Goal: Task Accomplishment & Management: Manage account settings

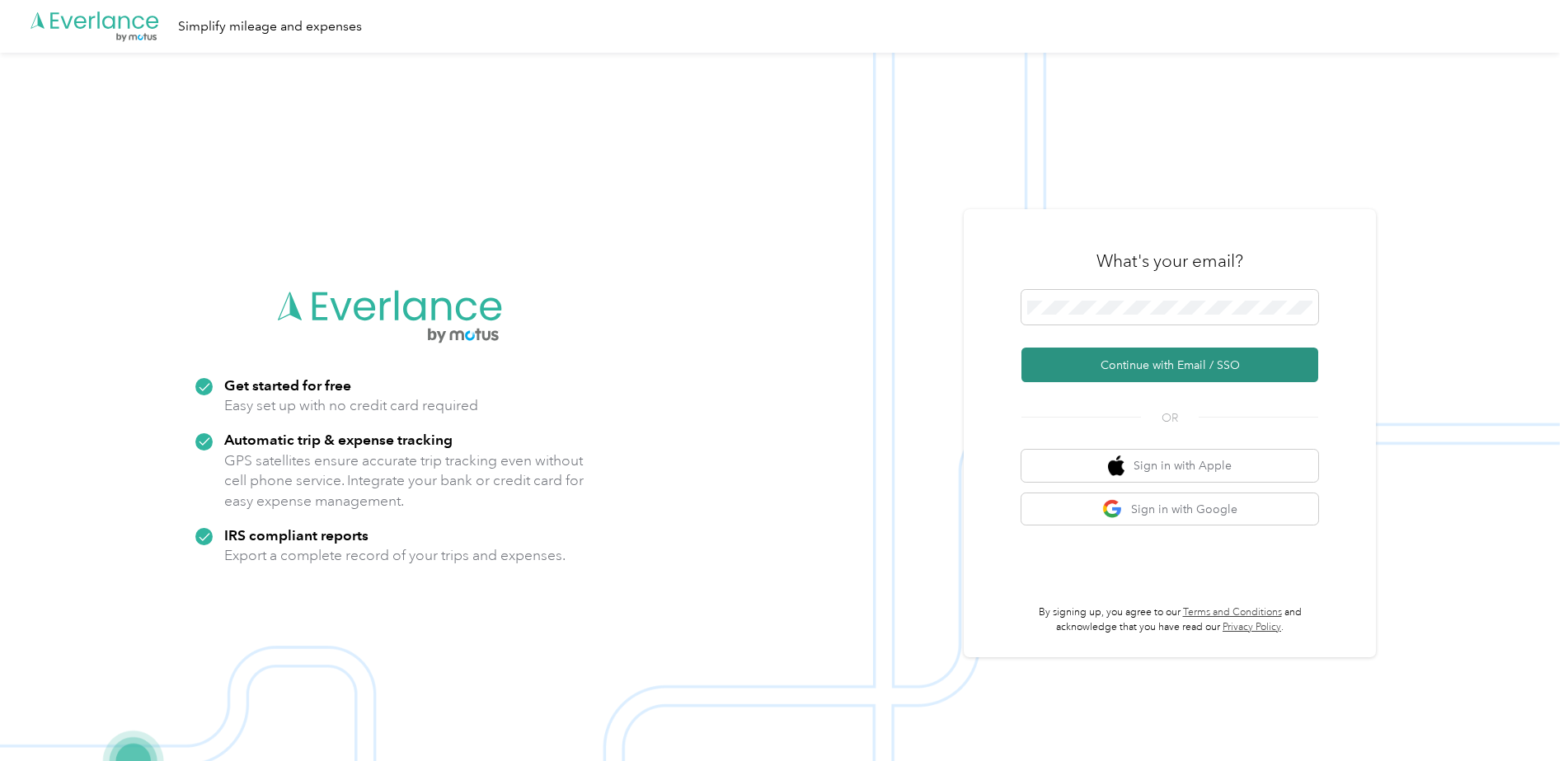
click at [1192, 363] on button "Continue with Email / SSO" at bounding box center [1169, 364] width 297 height 34
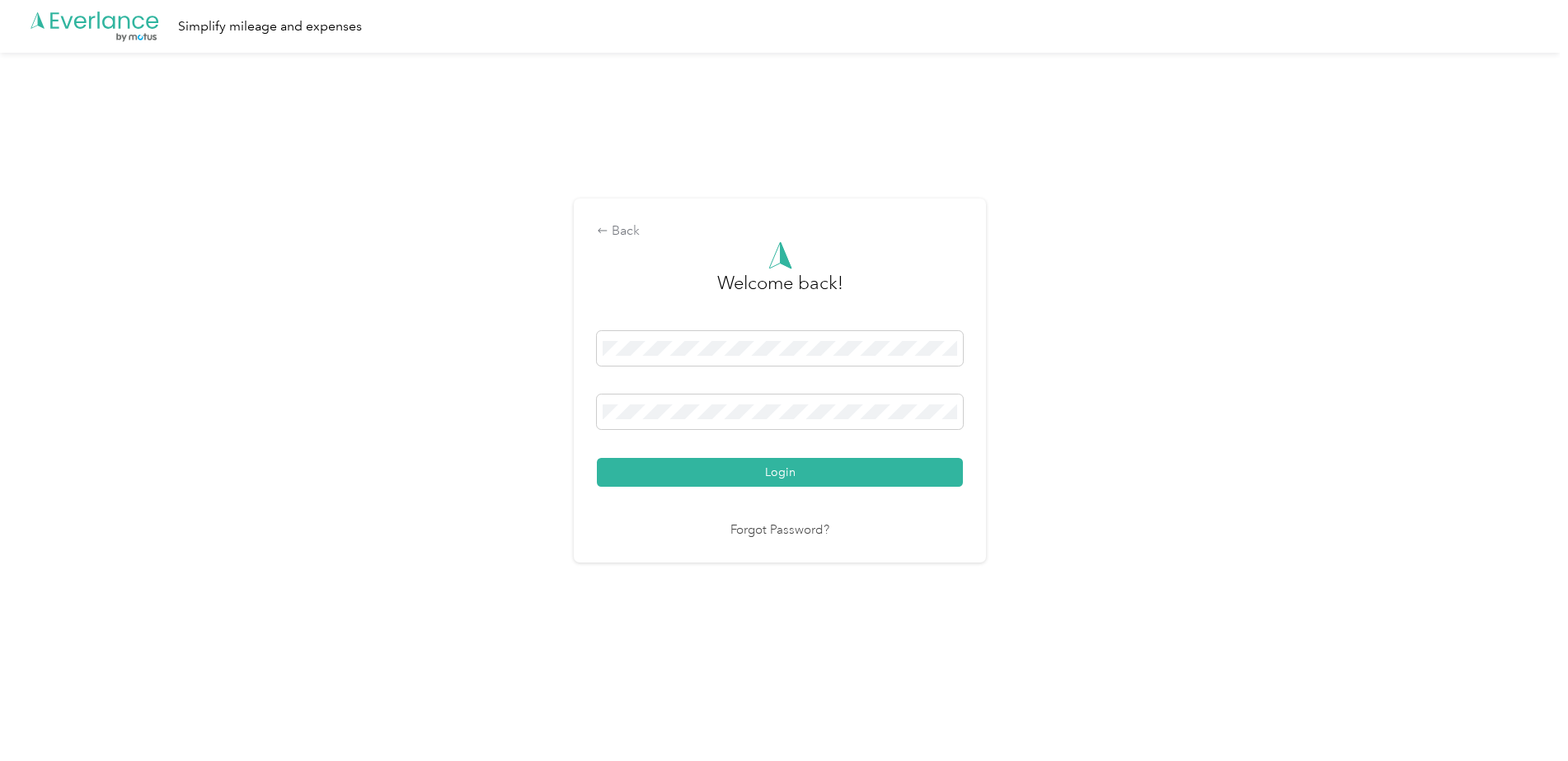
click at [597, 458] on button "Login" at bounding box center [780, 472] width 366 height 29
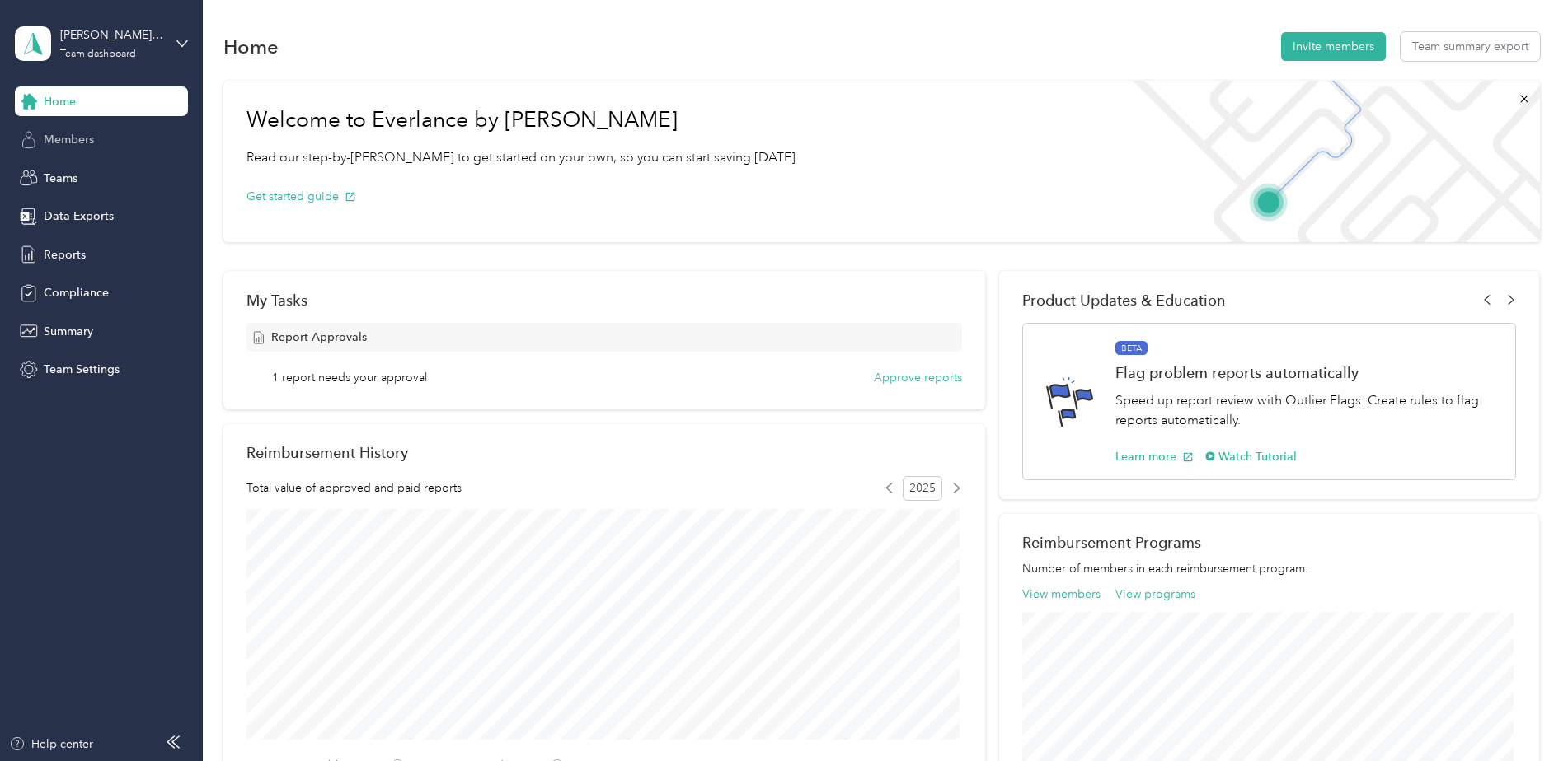
click at [84, 137] on span "Members" at bounding box center [69, 139] width 50 height 18
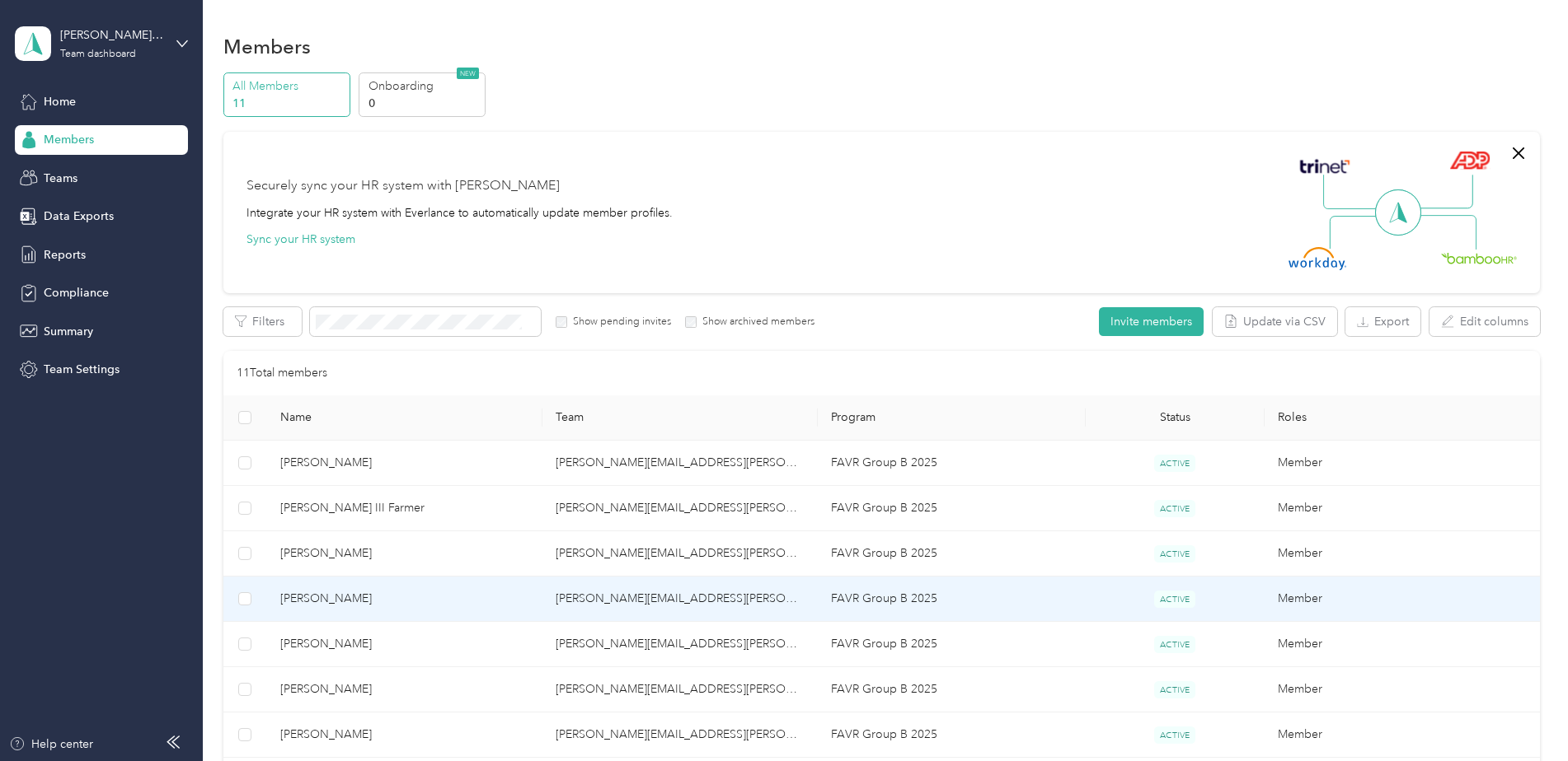
click at [357, 597] on span "[PERSON_NAME]" at bounding box center [404, 600] width 249 height 19
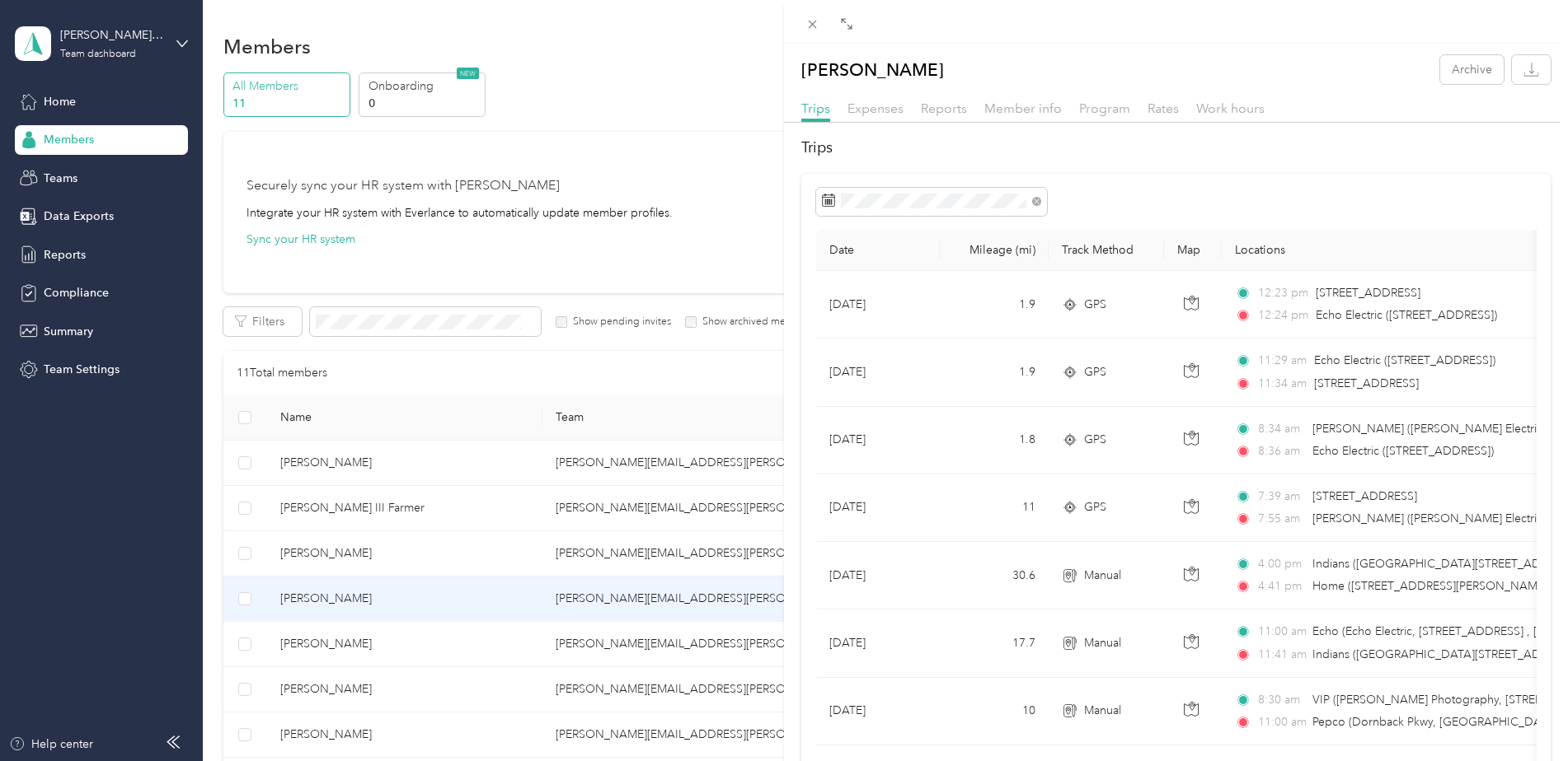
click at [67, 251] on div "[PERSON_NAME] Archive Trips Expenses Reports Member info Program Rates Work hou…" at bounding box center [784, 380] width 1568 height 761
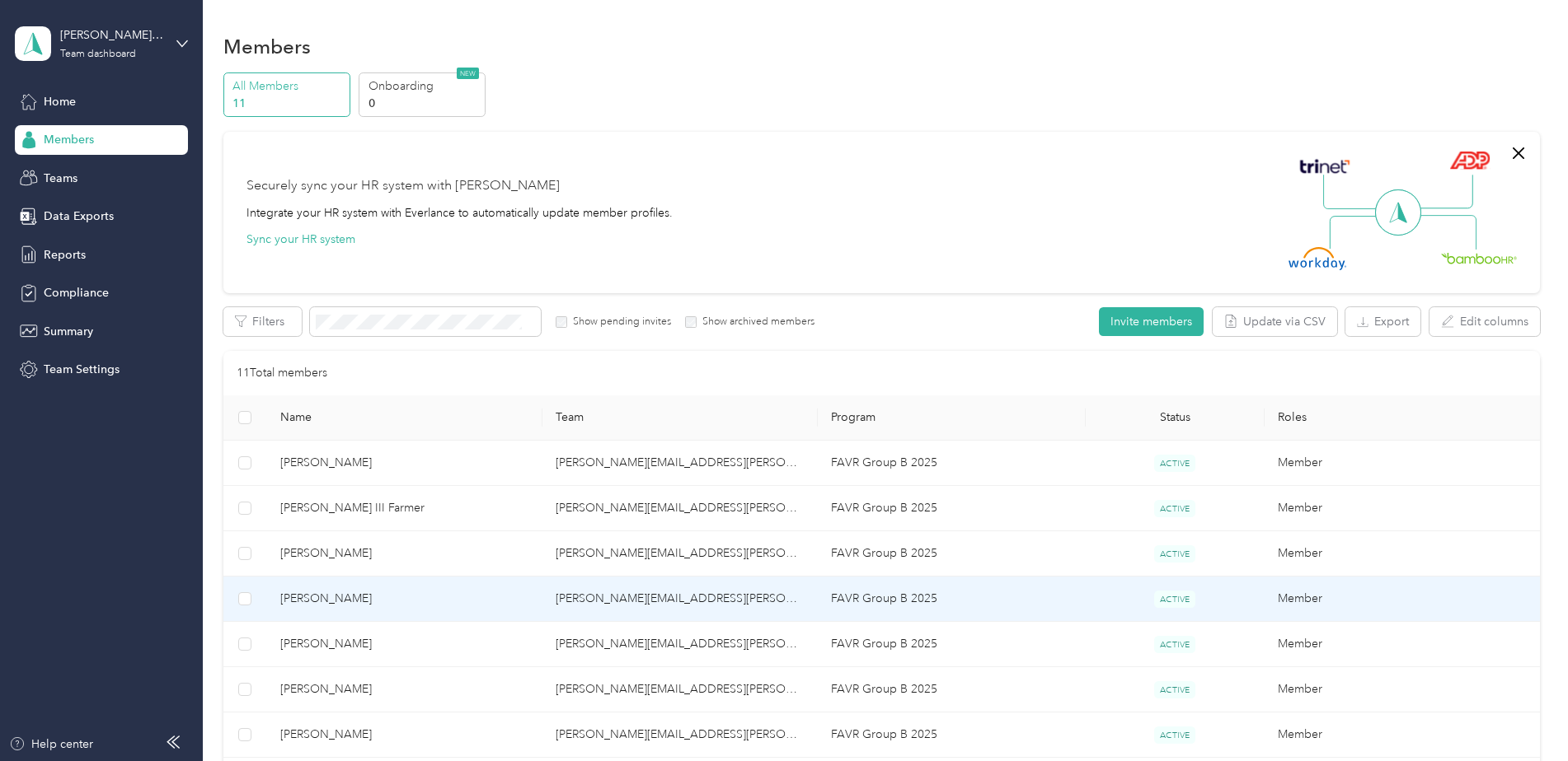
click at [660, 598] on td "[PERSON_NAME][EMAIL_ADDRESS][PERSON_NAME][DOMAIN_NAME]" at bounding box center [680, 599] width 275 height 45
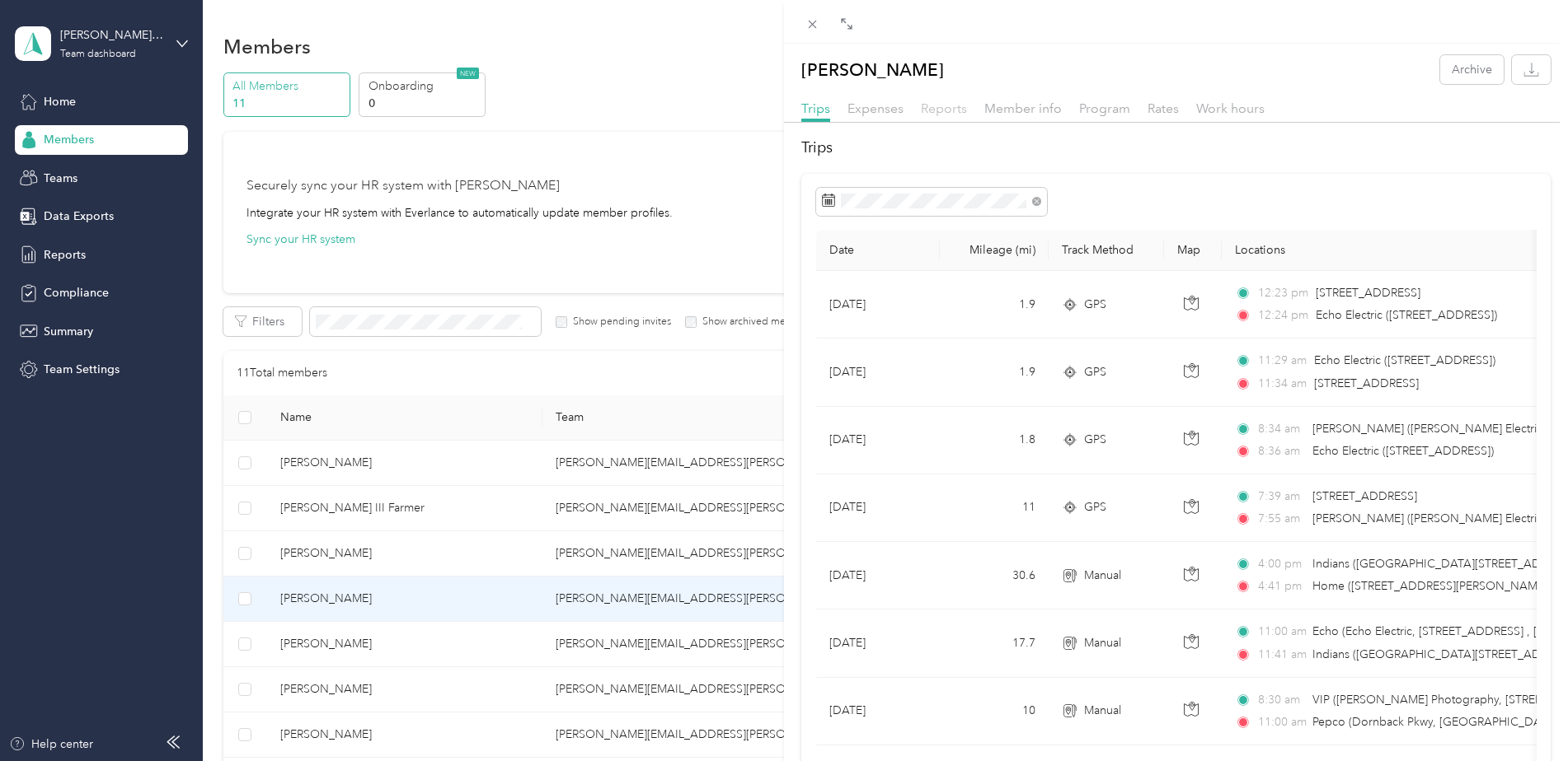
click at [940, 108] on span "Reports" at bounding box center [944, 108] width 46 height 16
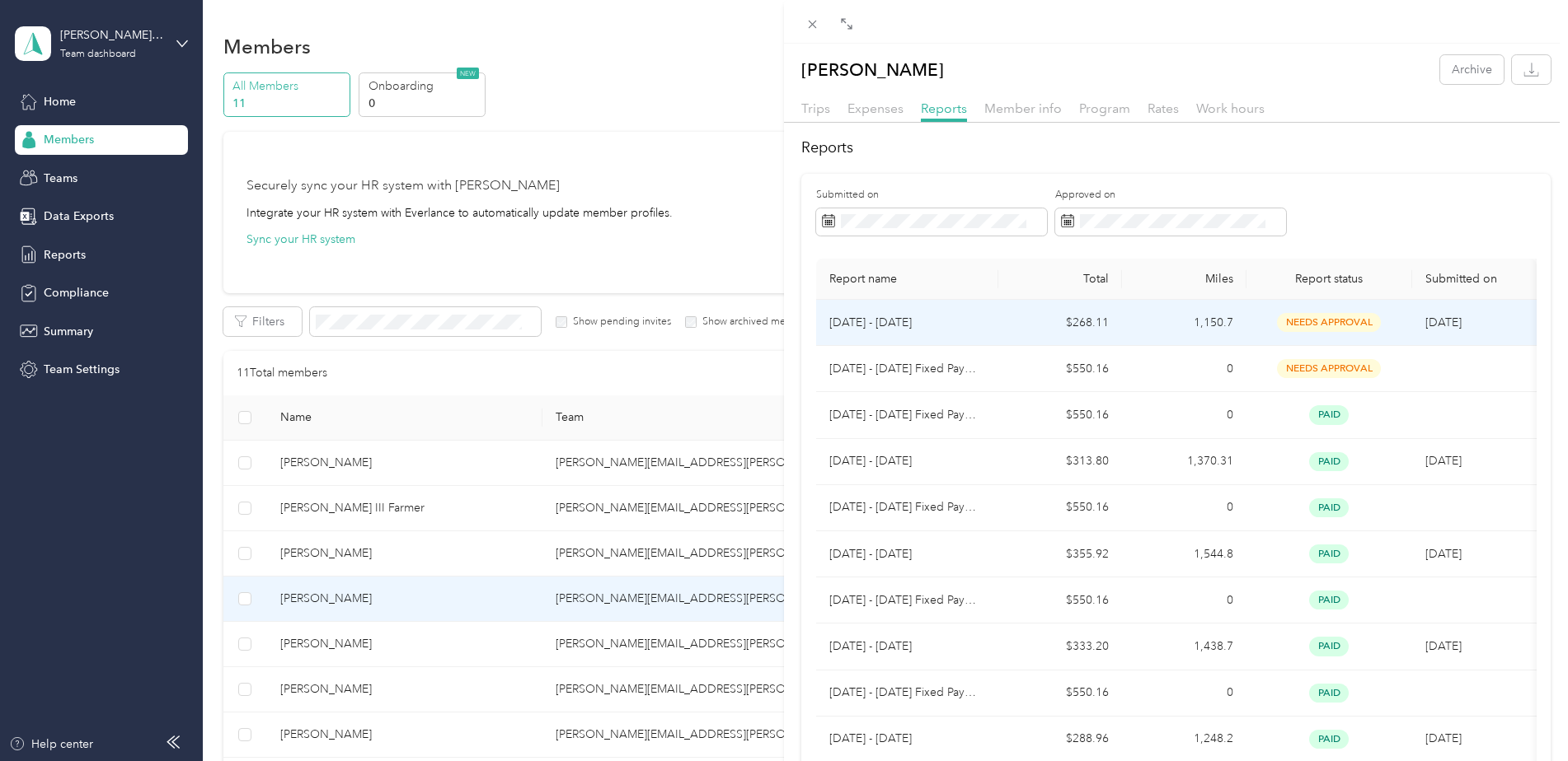
click at [890, 322] on p "[DATE] - [DATE]" at bounding box center [907, 323] width 156 height 19
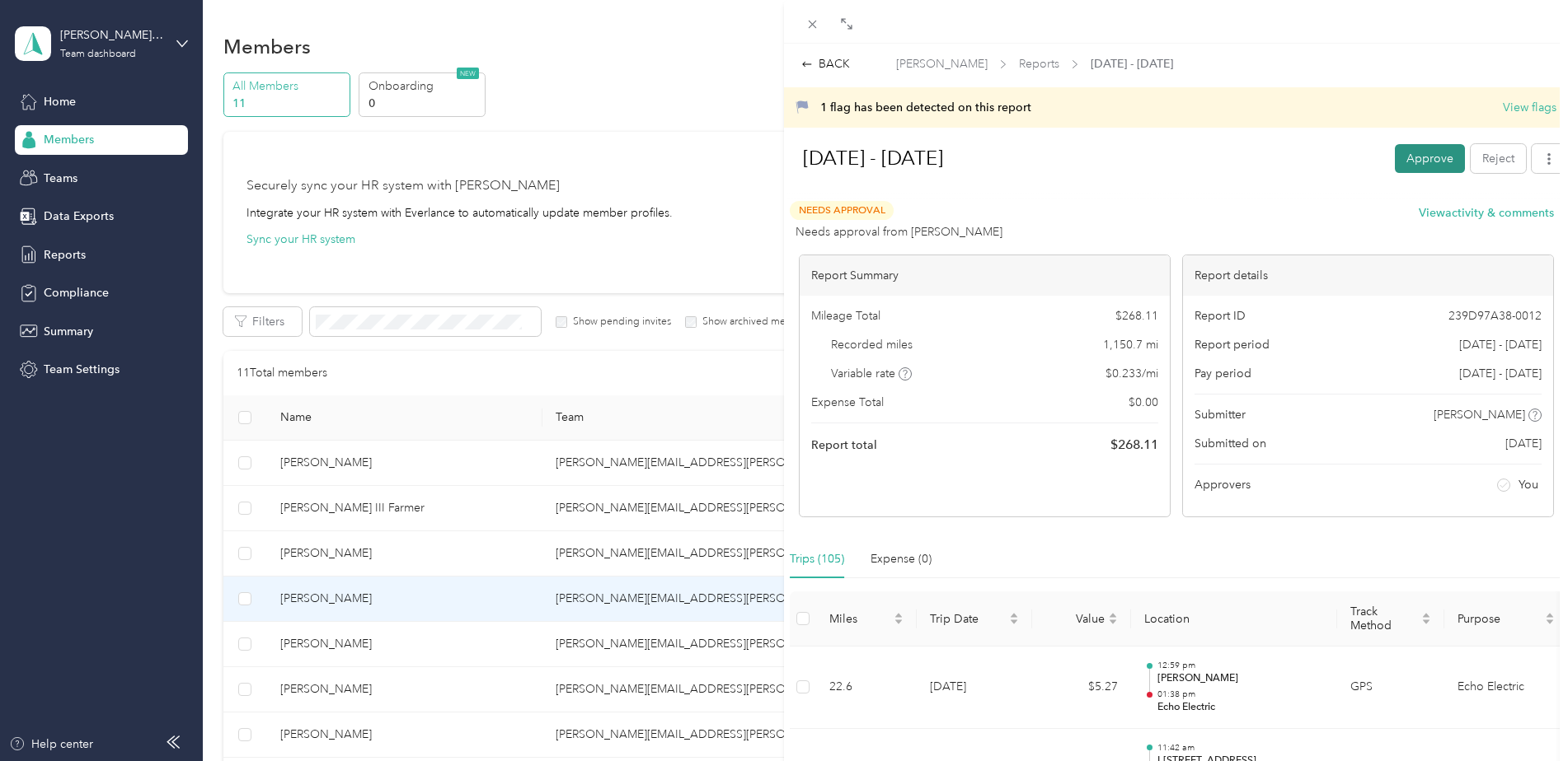
click at [1409, 154] on button "Approve" at bounding box center [1430, 159] width 70 height 29
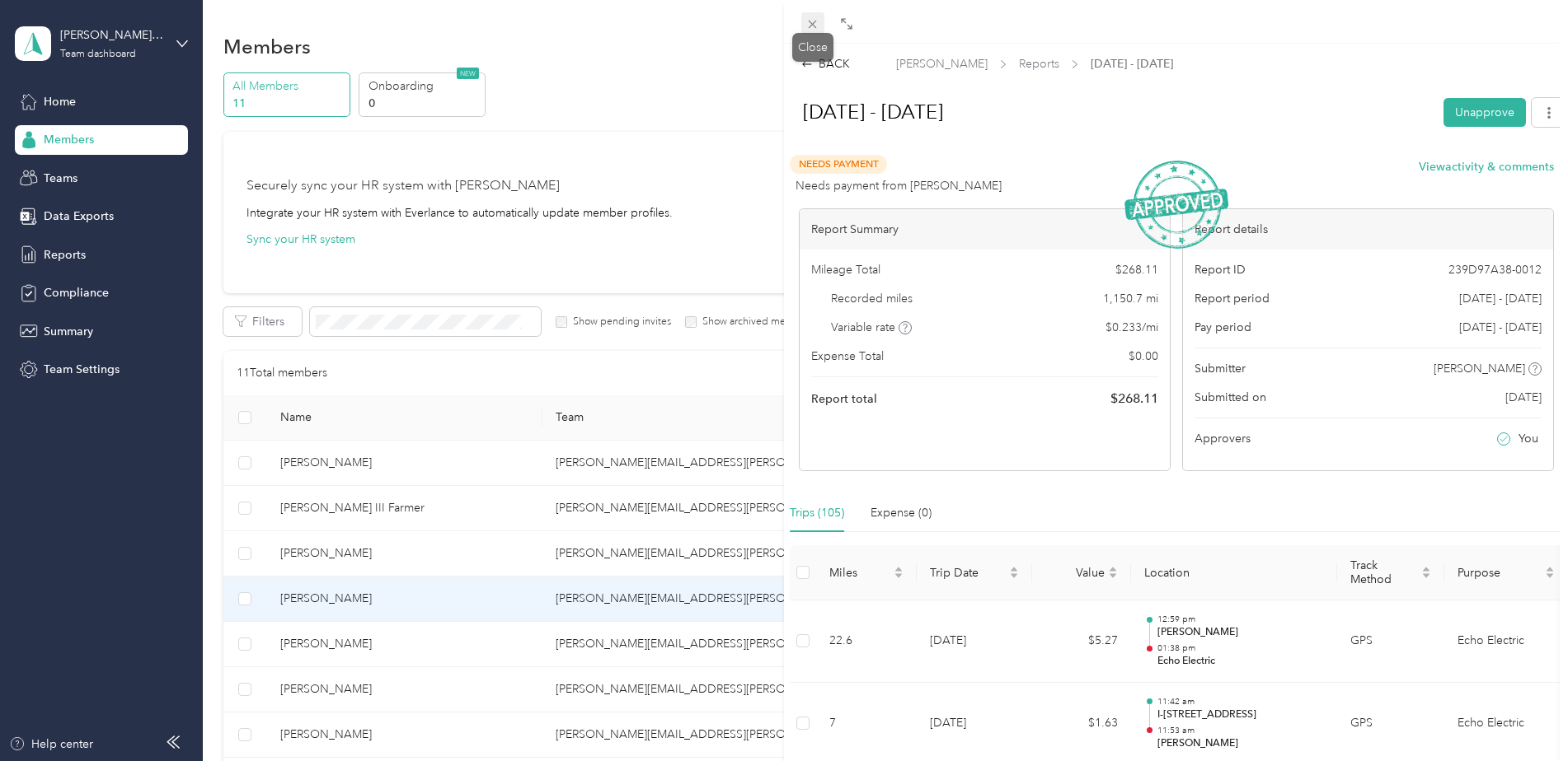
click at [809, 29] on icon at bounding box center [812, 24] width 14 height 14
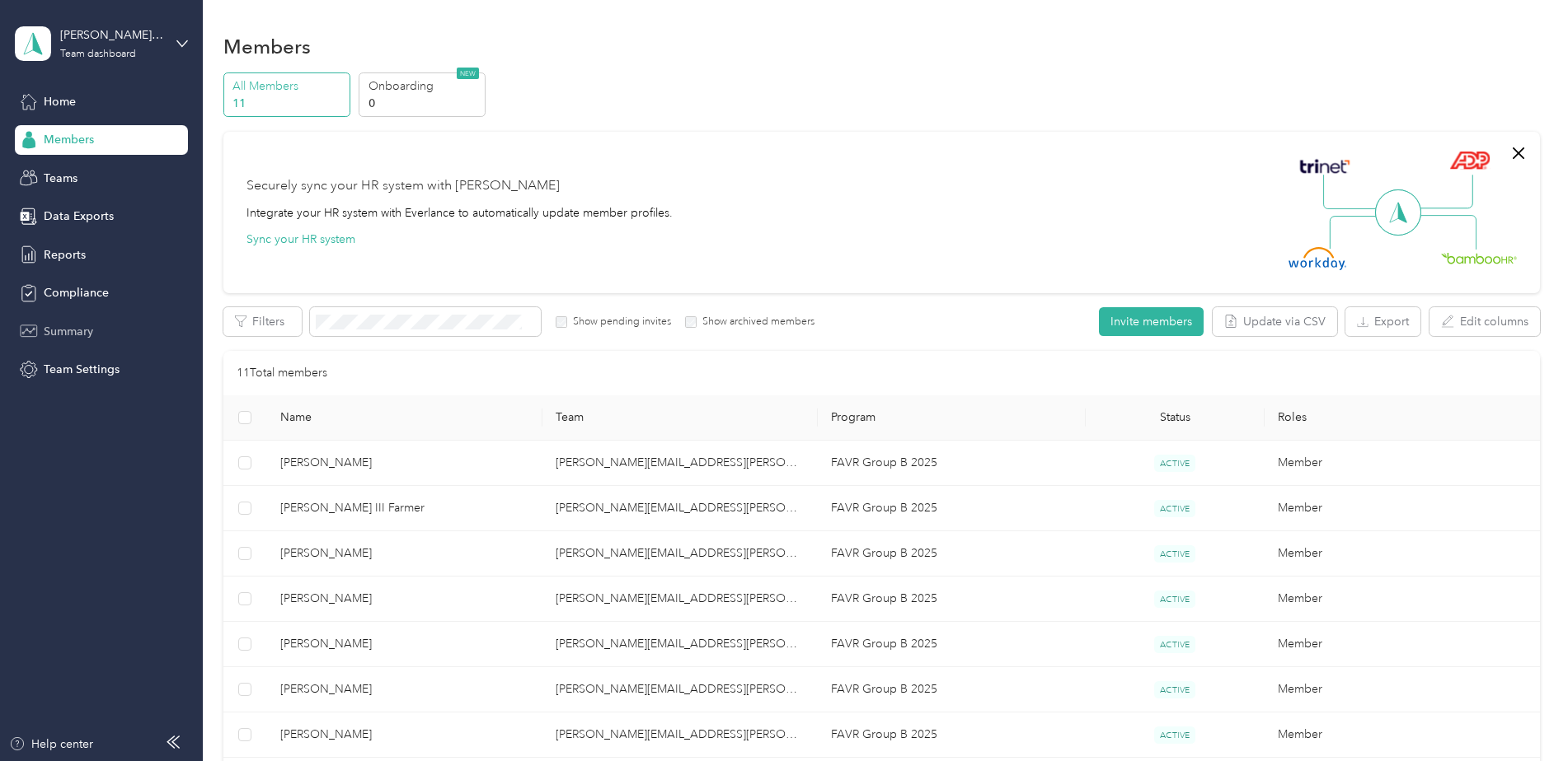
click at [68, 330] on span "Summary" at bounding box center [68, 331] width 49 height 18
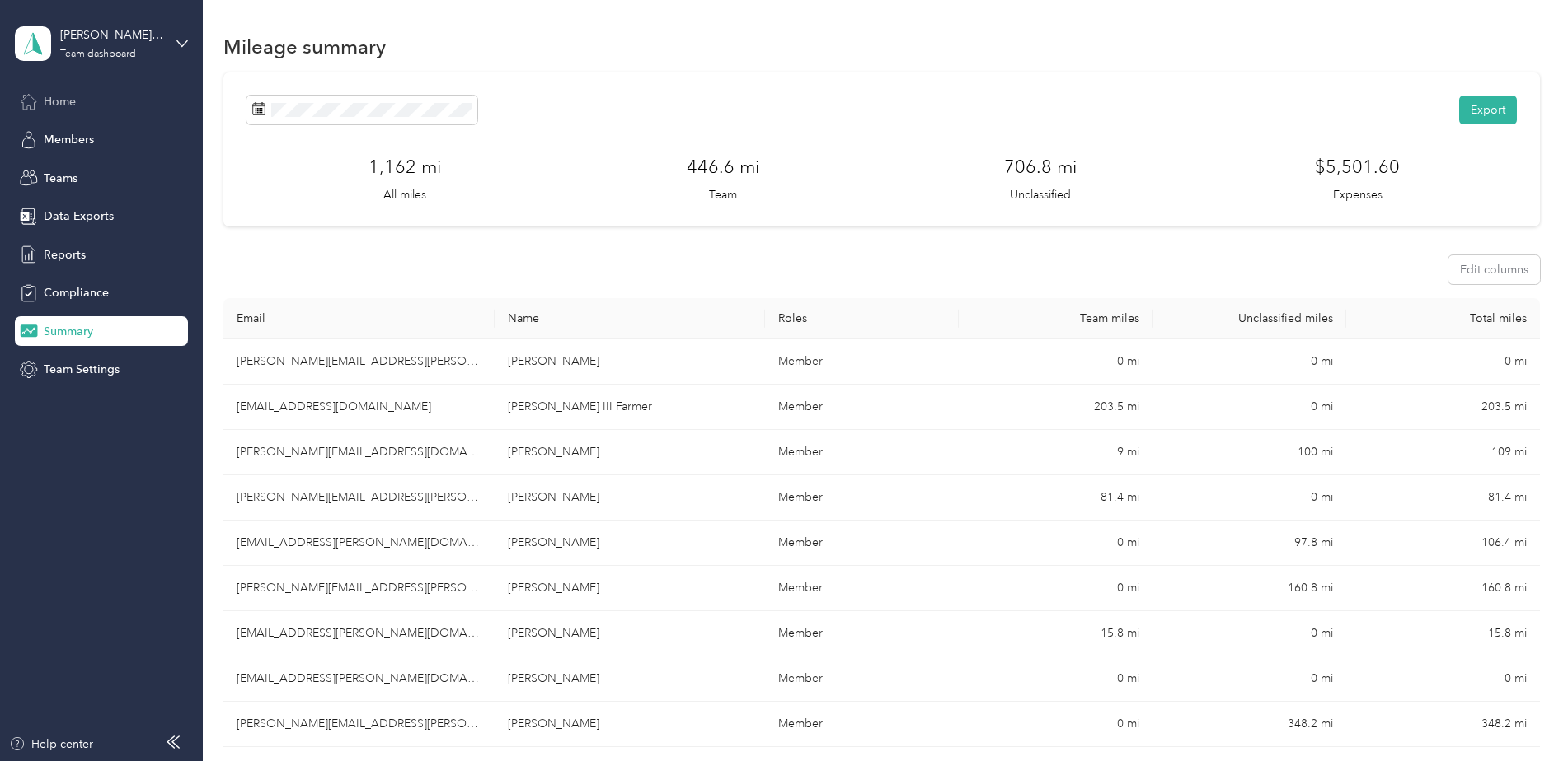
click at [46, 100] on span "Home" at bounding box center [59, 101] width 32 height 18
